Goal: Information Seeking & Learning: Learn about a topic

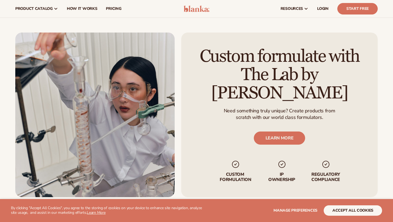
scroll to position [609, 0]
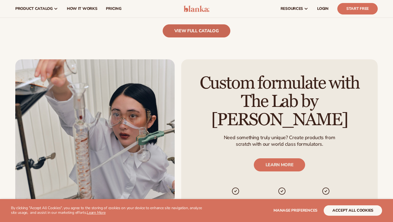
click at [188, 30] on link "view full catalog" at bounding box center [197, 30] width 68 height 13
click at [168, 26] on link "view full catalog" at bounding box center [197, 30] width 68 height 13
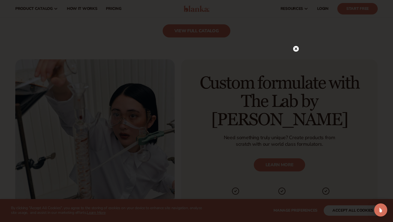
click at [293, 51] on icon at bounding box center [296, 49] width 6 height 6
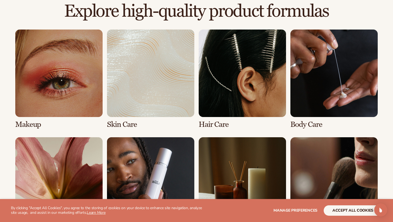
scroll to position [382, 0]
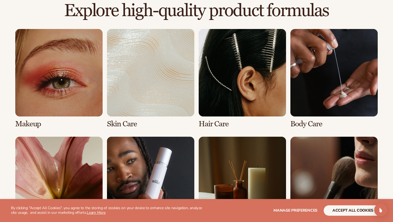
click at [136, 92] on link "2 / 8" at bounding box center [150, 78] width 87 height 99
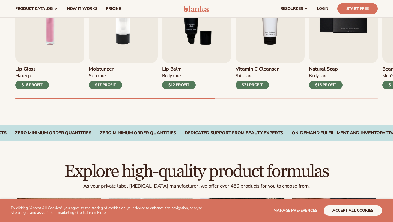
scroll to position [154, 0]
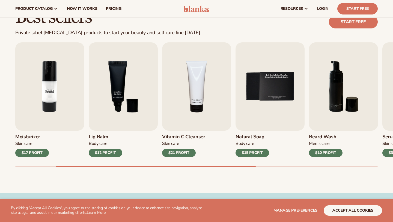
click at [42, 89] on img "2 / 9" at bounding box center [49, 86] width 69 height 88
click at [63, 95] on img "2 / 9" at bounding box center [49, 86] width 69 height 88
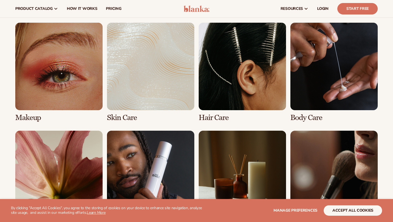
scroll to position [396, 0]
